Goal: Task Accomplishment & Management: Use online tool/utility

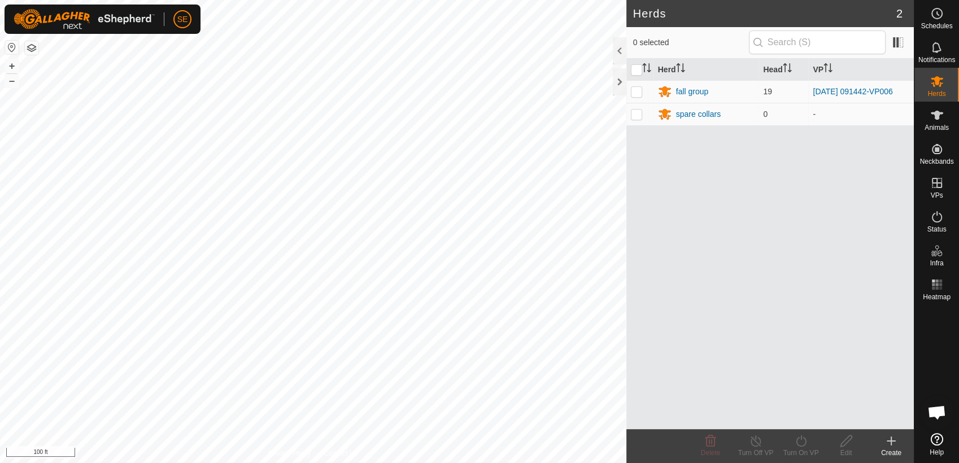
scroll to position [905, 0]
click at [684, 89] on div "fall group" at bounding box center [692, 92] width 33 height 12
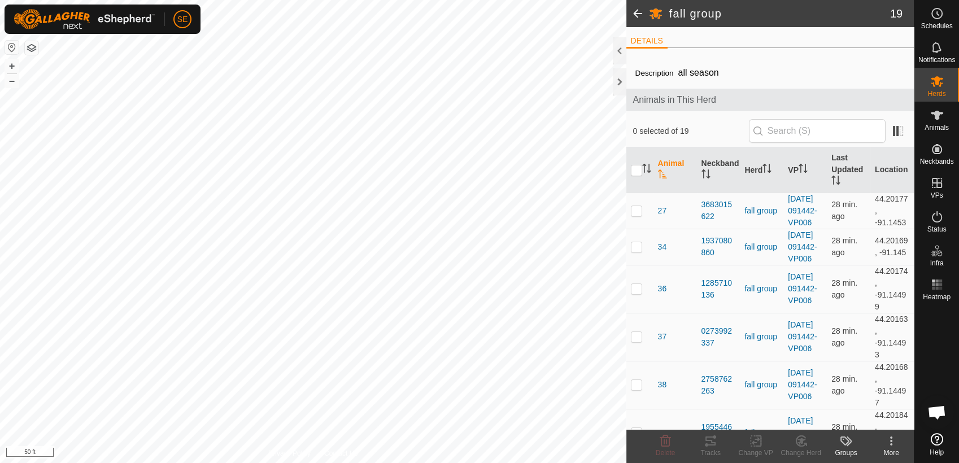
click at [633, 16] on span at bounding box center [637, 13] width 23 height 27
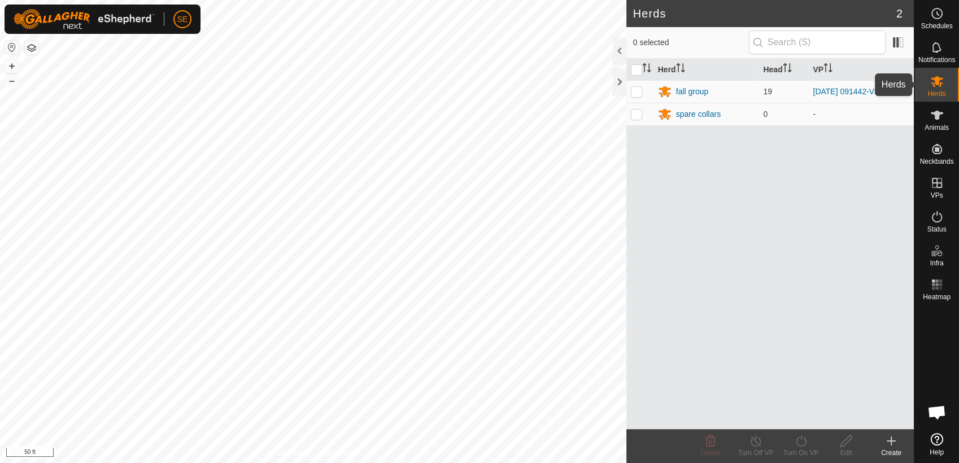
click at [941, 84] on icon at bounding box center [937, 82] width 14 height 14
click at [636, 91] on p-checkbox at bounding box center [636, 91] width 11 height 9
checkbox input "true"
click at [756, 442] on line at bounding box center [755, 441] width 9 height 9
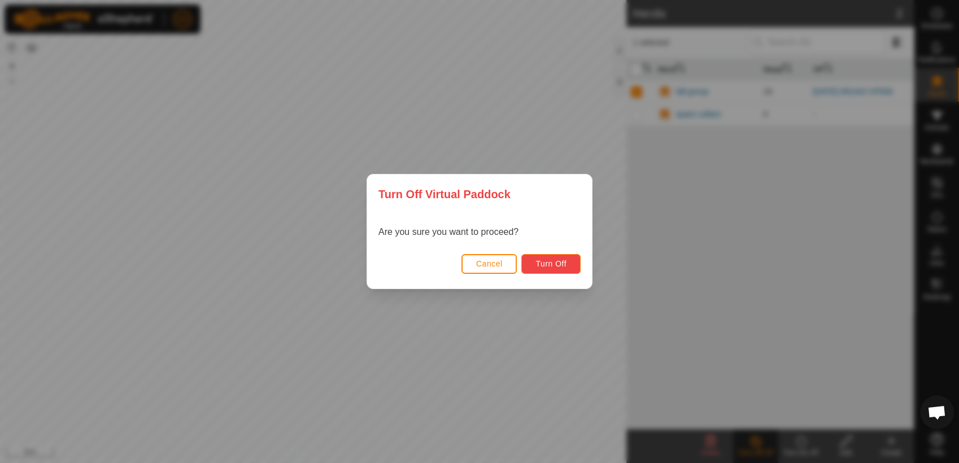
click at [547, 266] on span "Turn Off" at bounding box center [550, 263] width 31 height 9
